Goal: Task Accomplishment & Management: Use online tool/utility

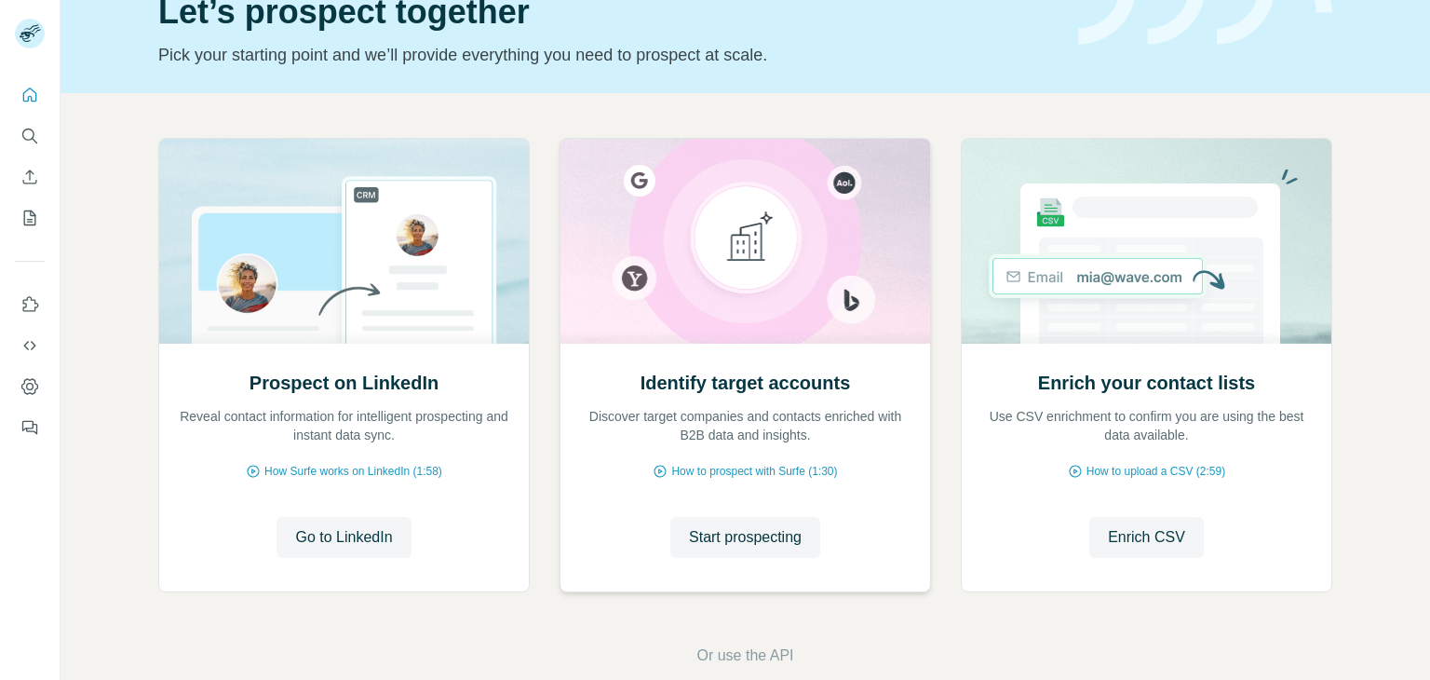
scroll to position [125, 0]
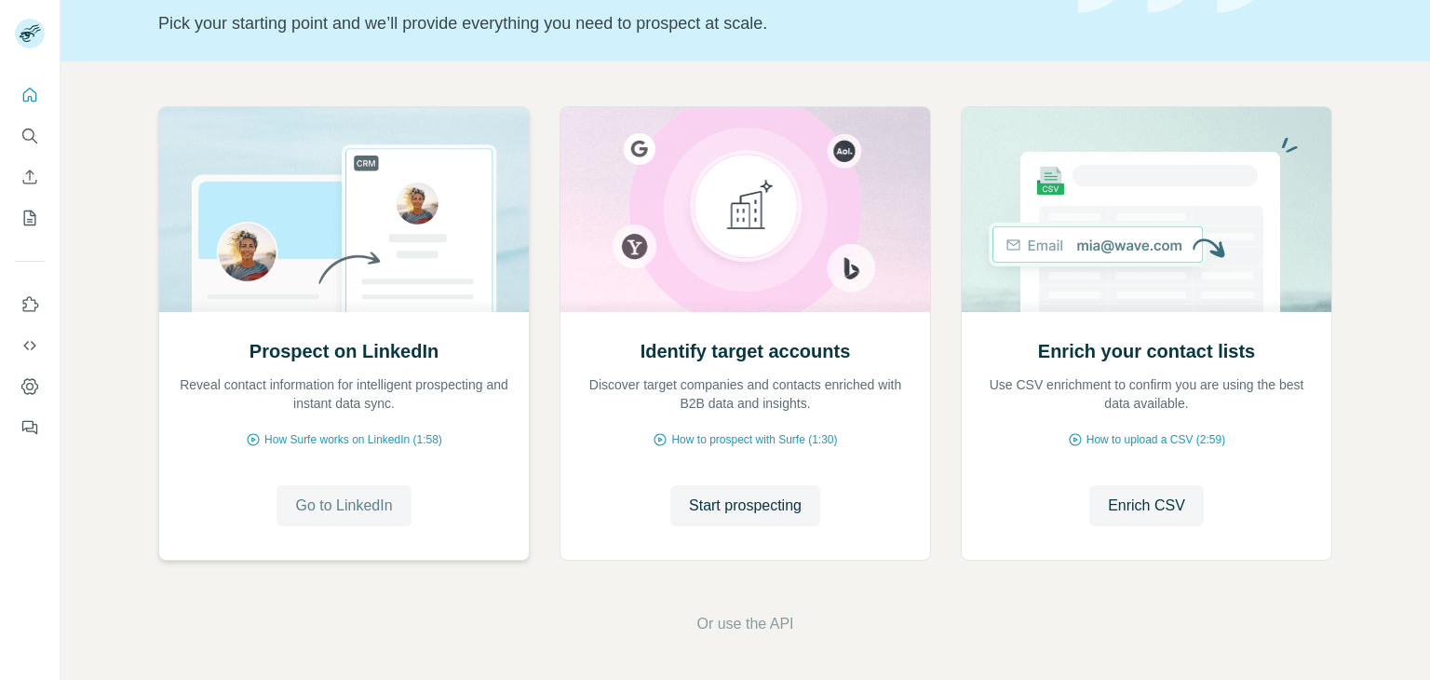
click at [367, 504] on span "Go to LinkedIn" at bounding box center [343, 505] width 97 height 22
click at [689, 491] on button "Start prospecting" at bounding box center [745, 505] width 150 height 41
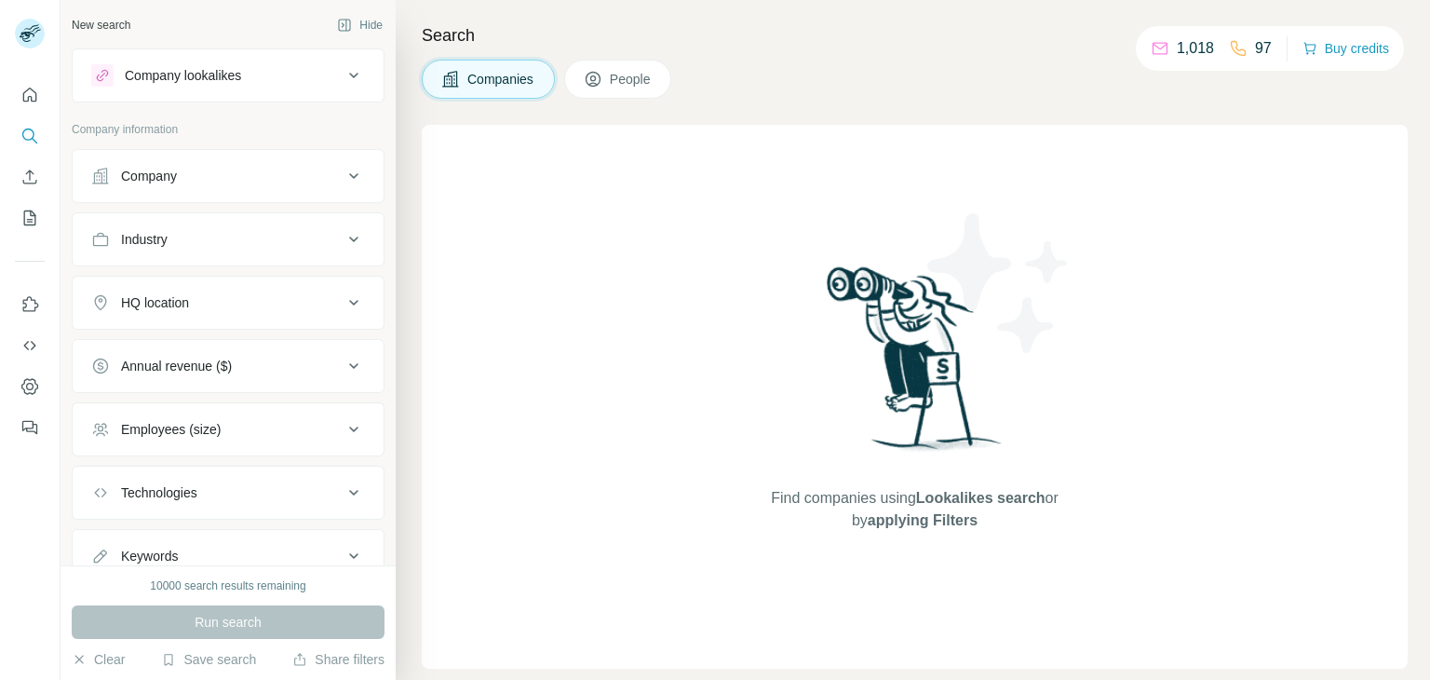
click at [630, 85] on span "People" at bounding box center [631, 79] width 43 height 19
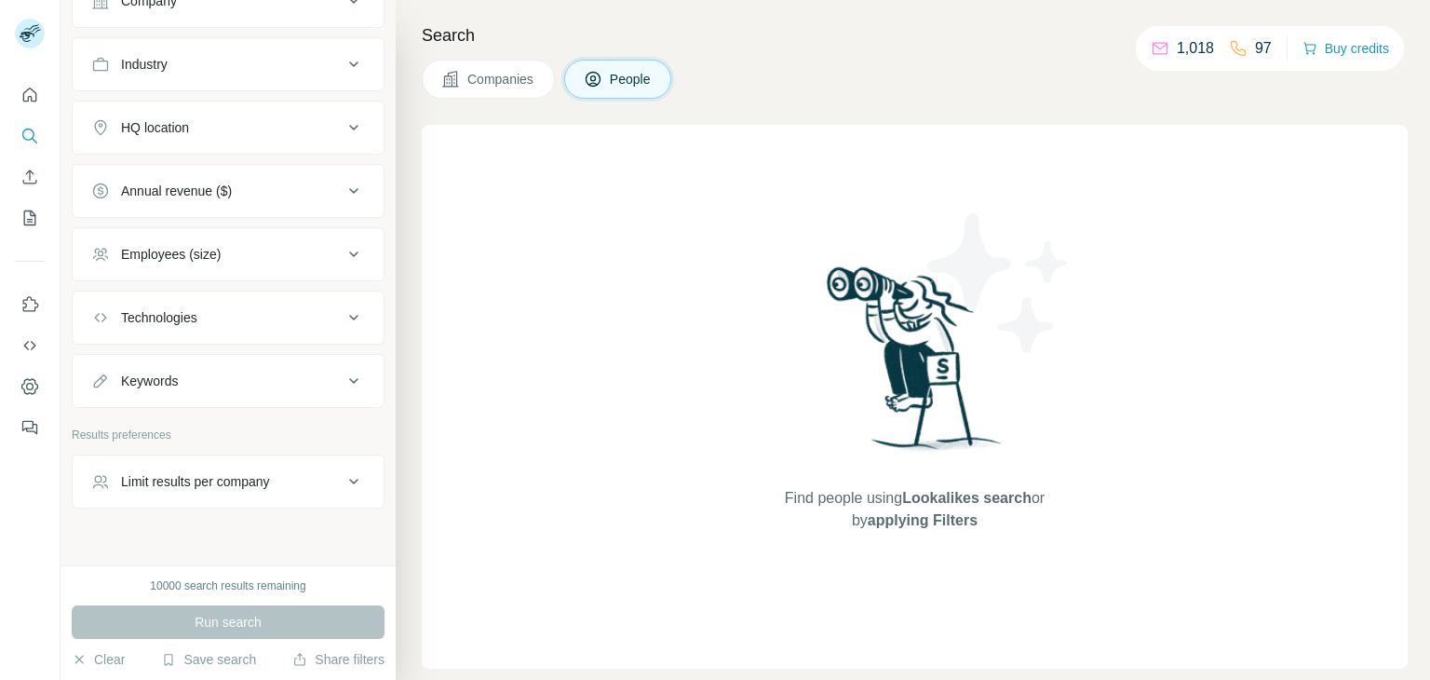
scroll to position [489, 0]
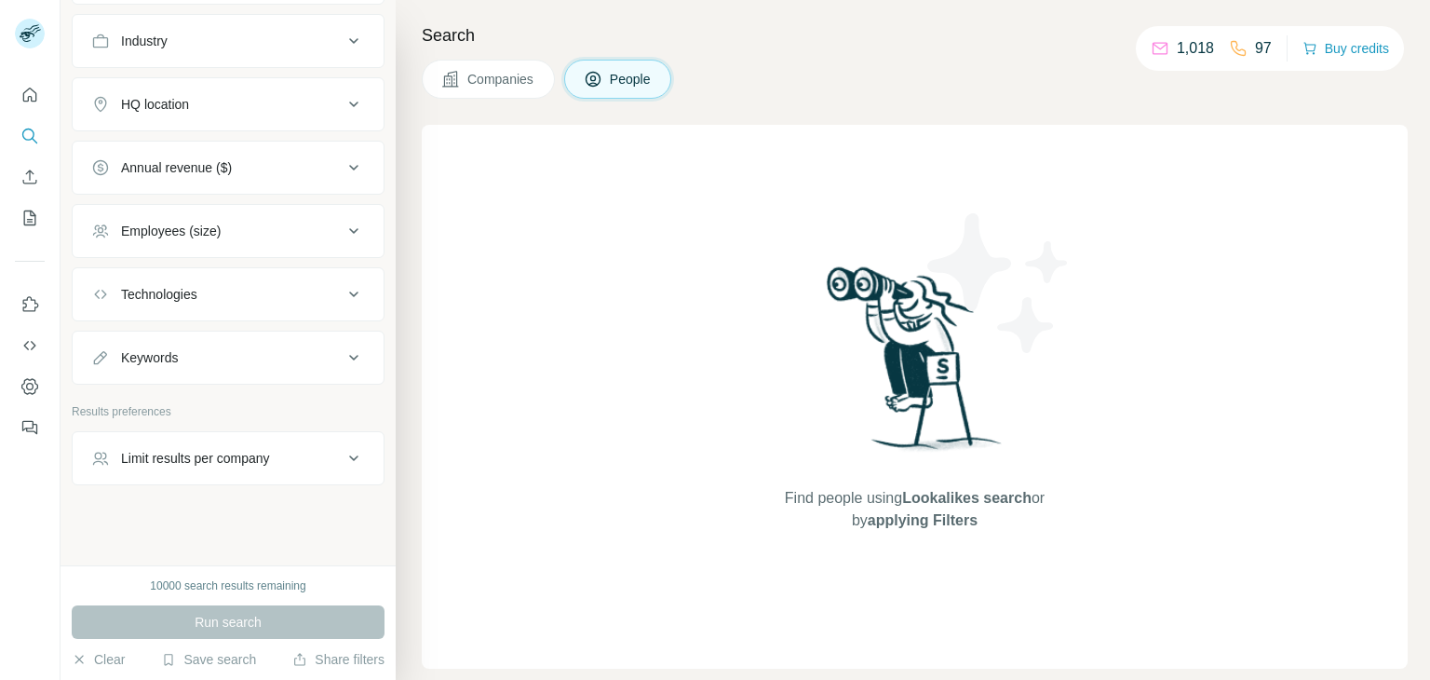
click at [299, 470] on button "Limit results per company" at bounding box center [228, 458] width 311 height 45
click at [296, 457] on div "Limit results per company" at bounding box center [216, 458] width 251 height 19
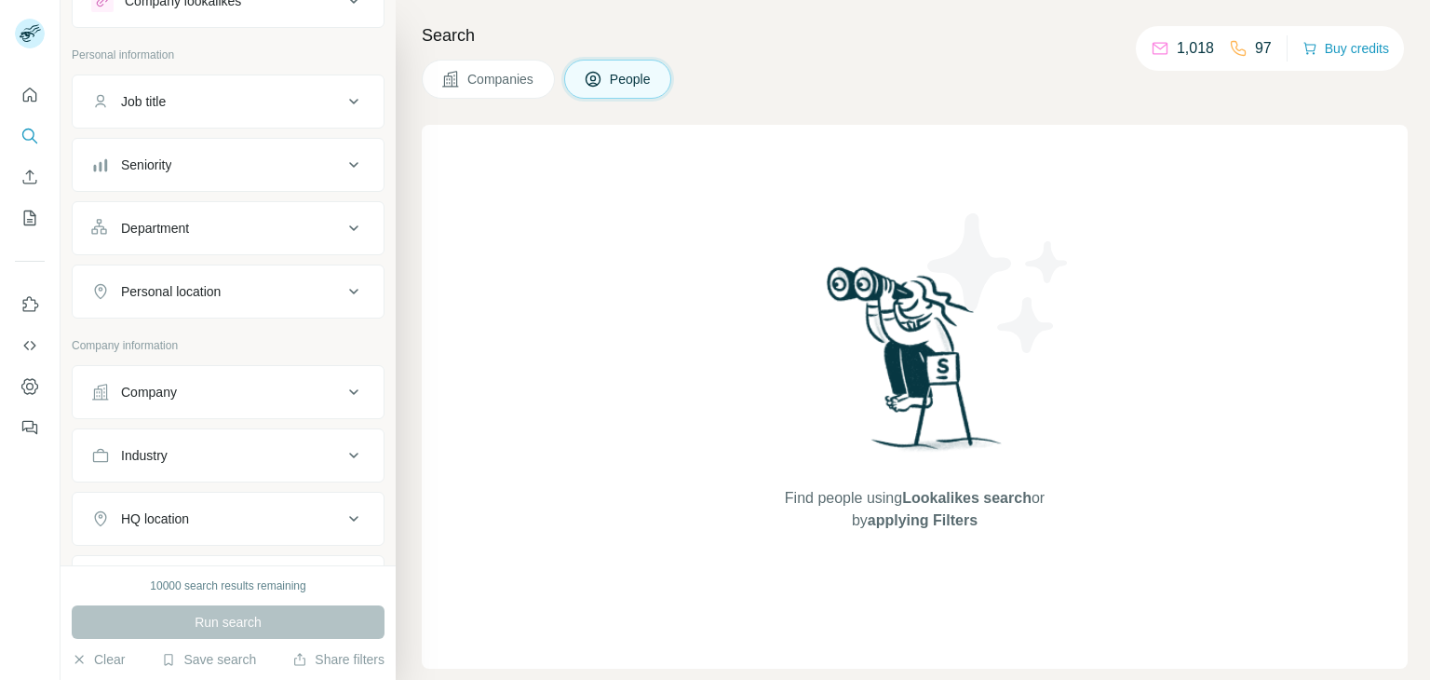
scroll to position [0, 0]
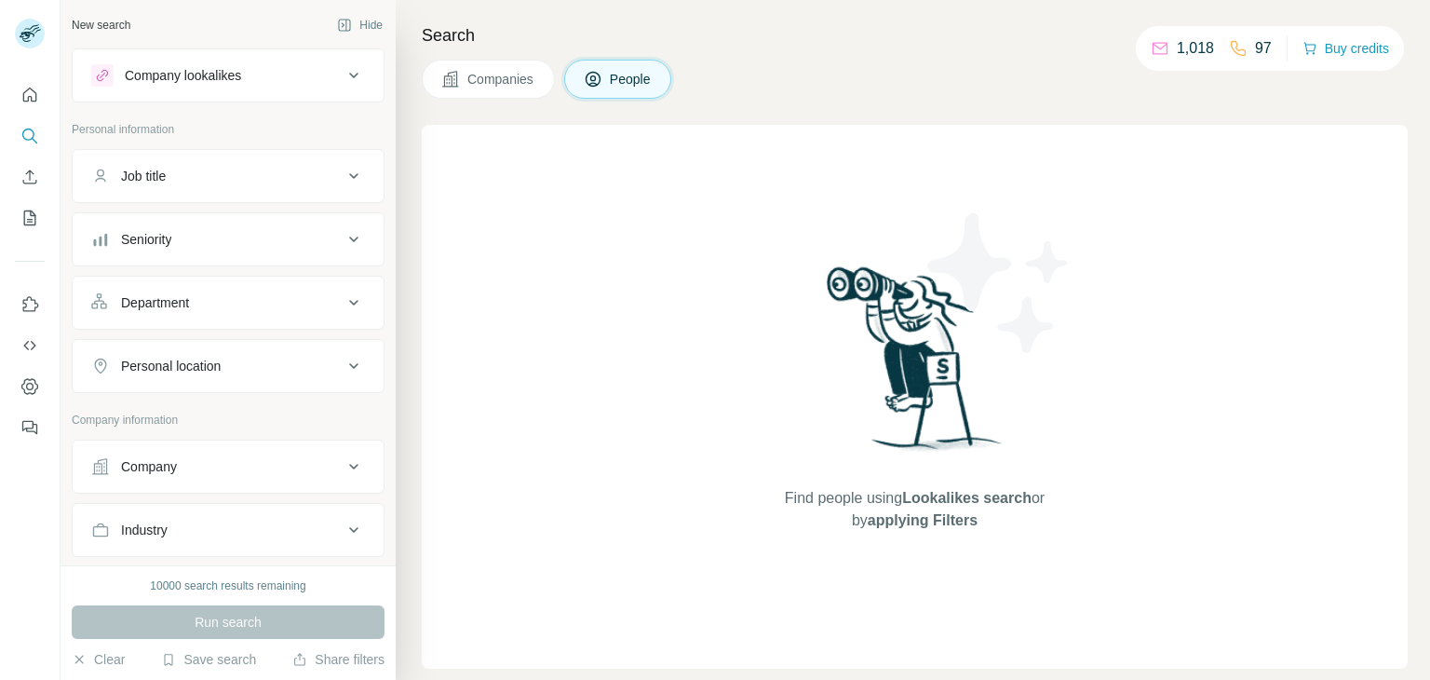
click at [219, 184] on button "Job title" at bounding box center [228, 176] width 311 height 45
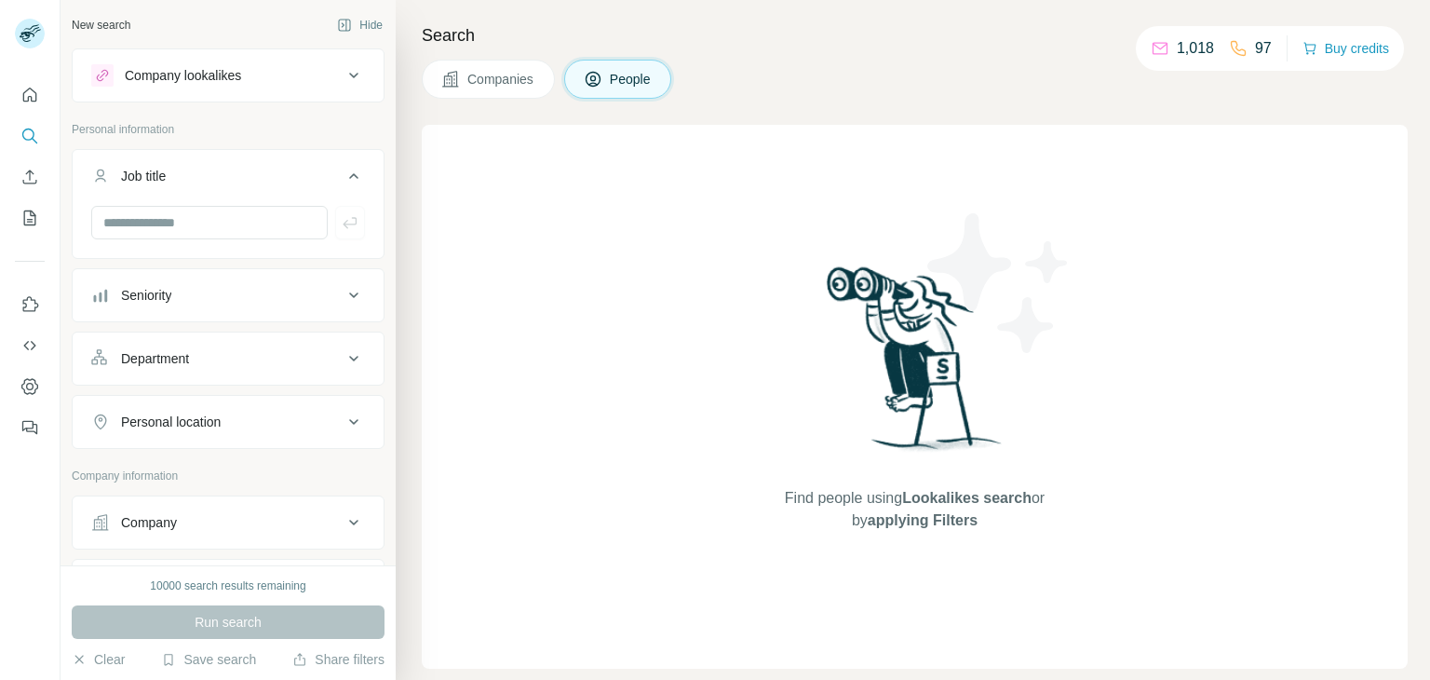
click at [219, 182] on div "Job title" at bounding box center [216, 176] width 251 height 19
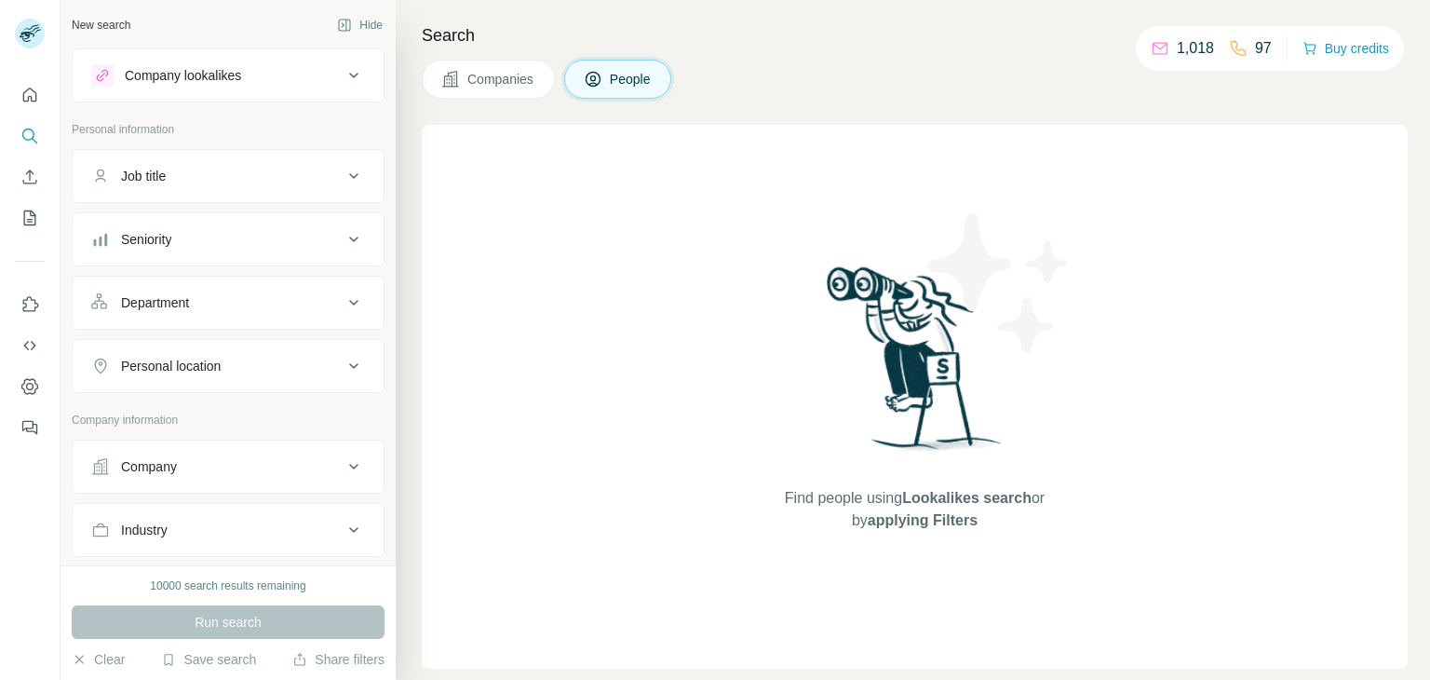
click at [219, 73] on div "Company lookalikes" at bounding box center [183, 75] width 116 height 19
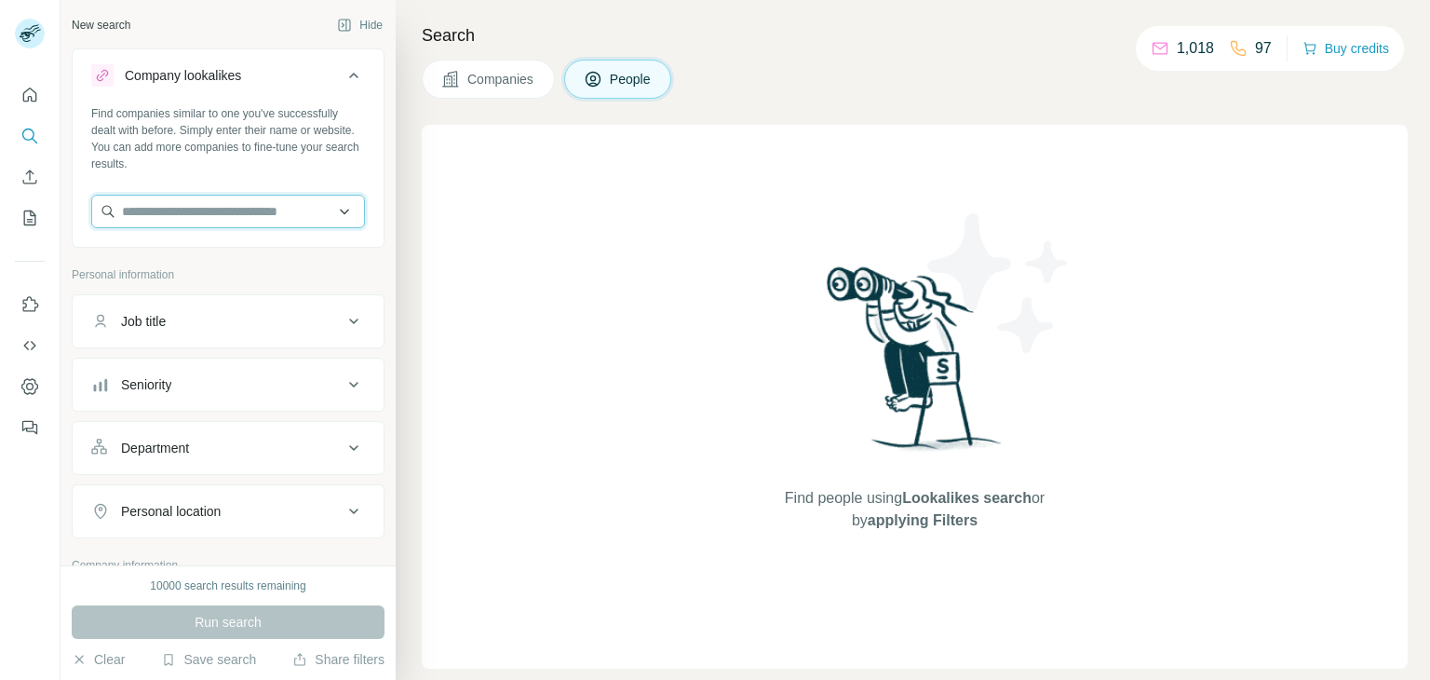
click at [254, 199] on input "text" at bounding box center [228, 212] width 274 height 34
paste input "**********"
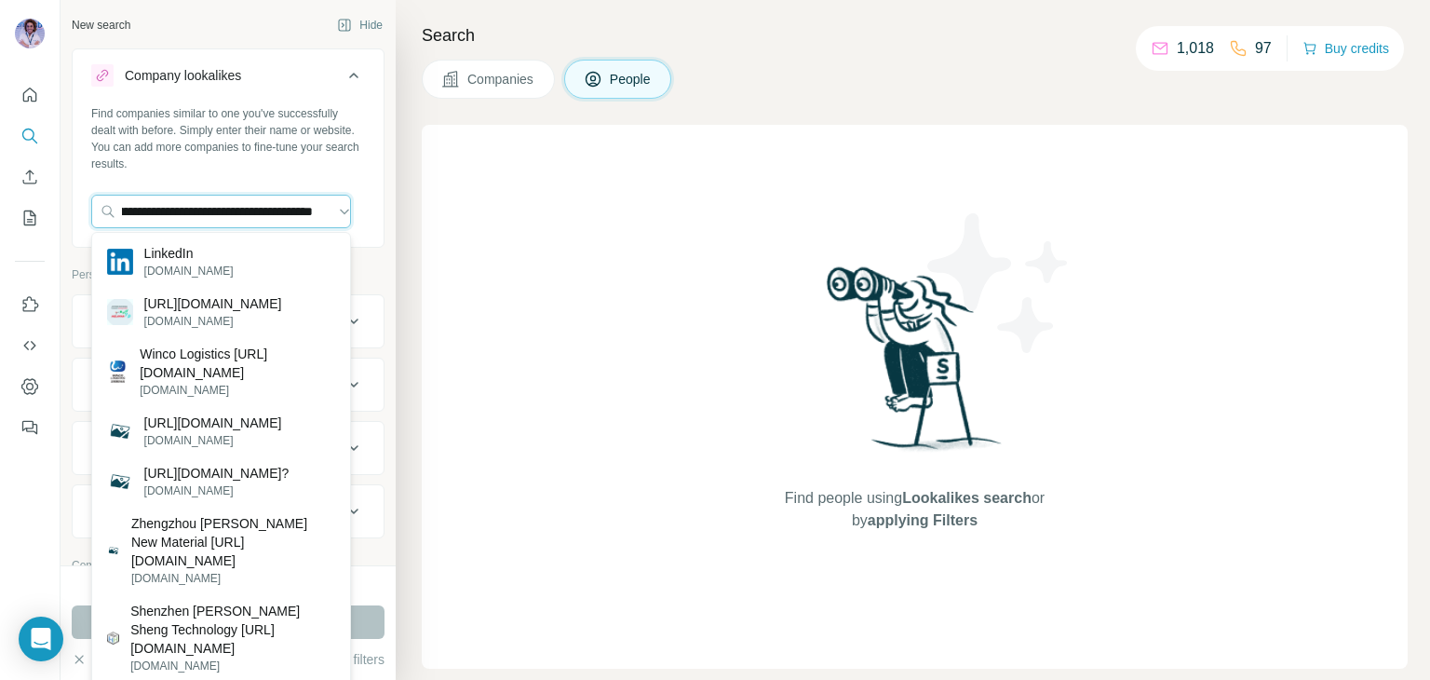
type input "**********"
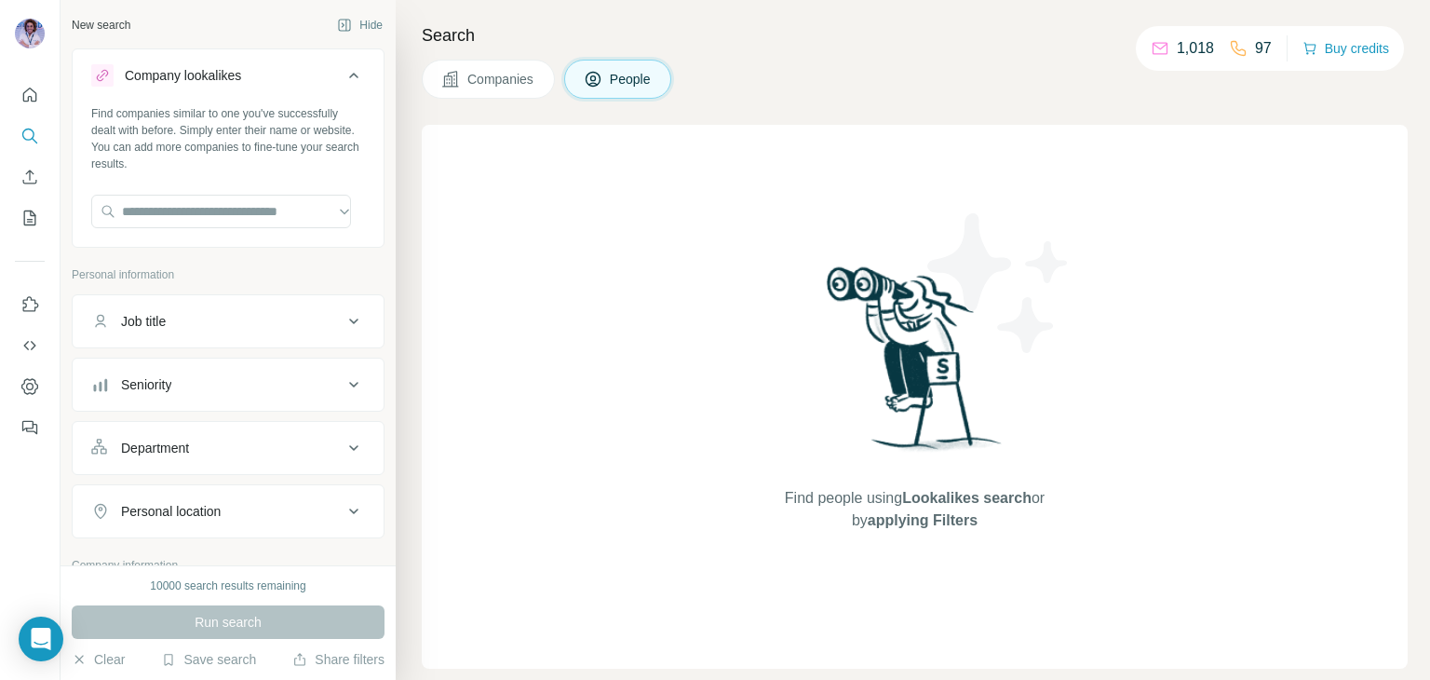
click at [372, 323] on div "New search Hide Company lookalikes Find companies similar to one you've success…" at bounding box center [228, 282] width 335 height 565
click at [317, 314] on div "Job title" at bounding box center [216, 321] width 251 height 19
click at [461, 83] on button "Companies" at bounding box center [488, 79] width 133 height 39
click at [611, 88] on button "People" at bounding box center [618, 79] width 108 height 39
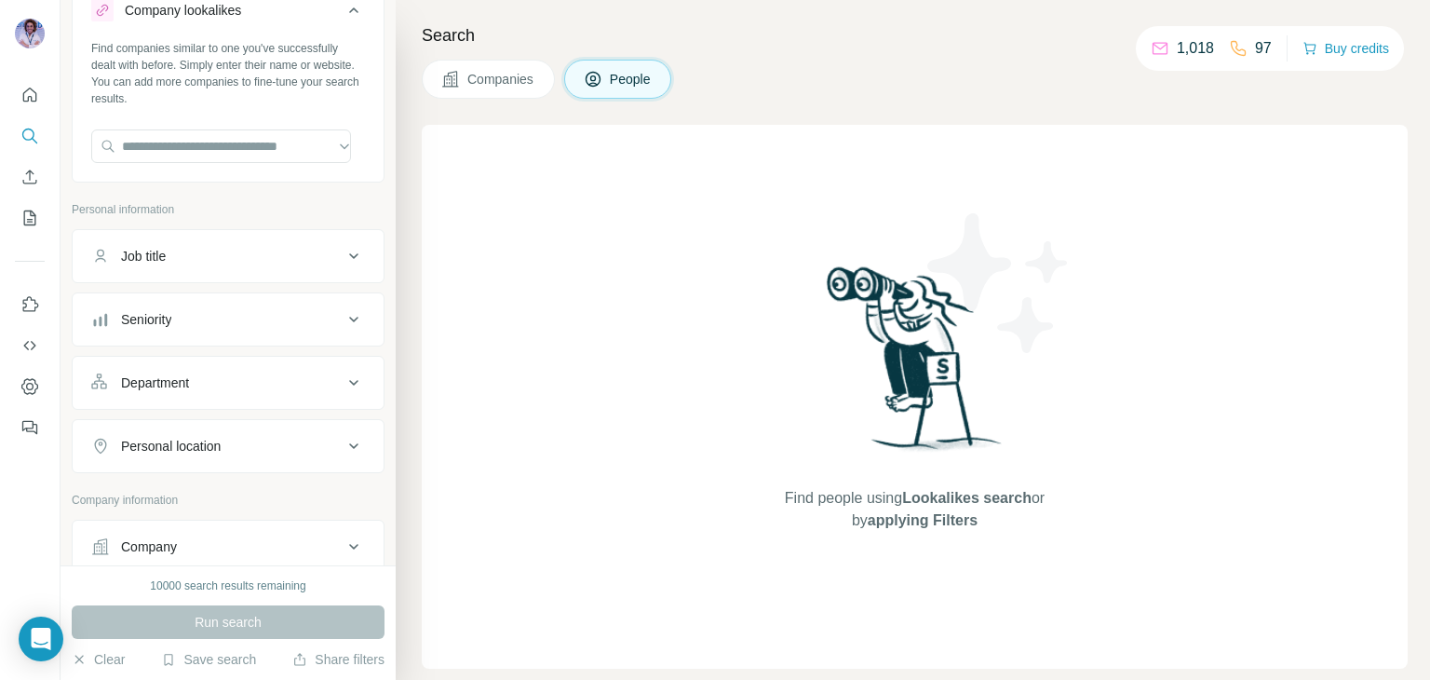
scroll to position [93, 0]
